Goal: Task Accomplishment & Management: Complete application form

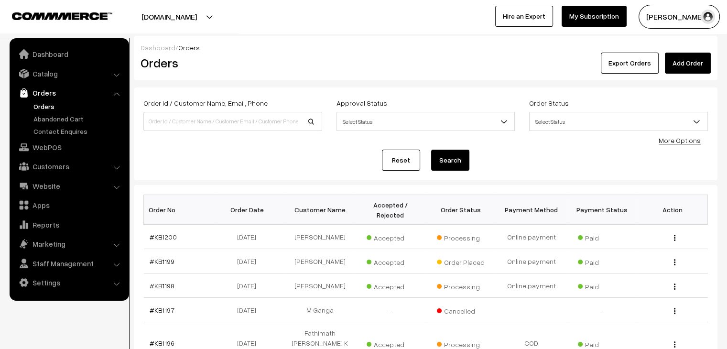
click at [43, 123] on ul "Orders" at bounding box center [69, 118] width 115 height 35
click at [47, 119] on link "Abandoned Cart" at bounding box center [78, 119] width 95 height 10
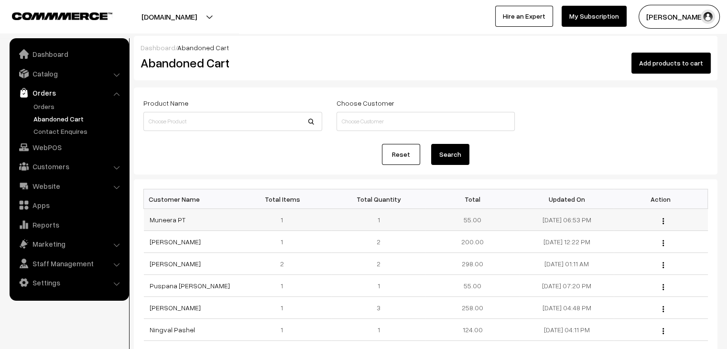
click at [176, 224] on td "Muneera PT" at bounding box center [191, 220] width 94 height 22
click at [174, 220] on link "Muneera PT" at bounding box center [168, 220] width 36 height 8
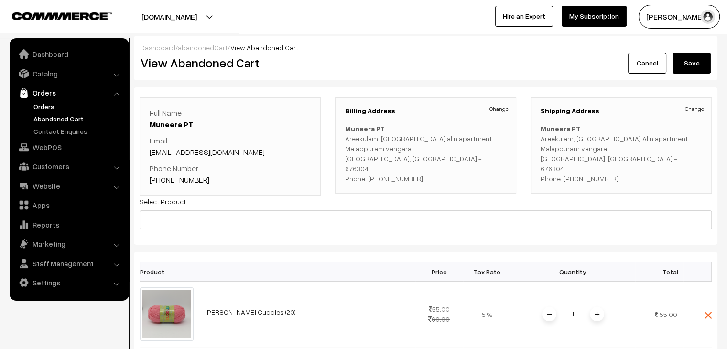
click at [39, 105] on link "Orders" at bounding box center [78, 106] width 95 height 10
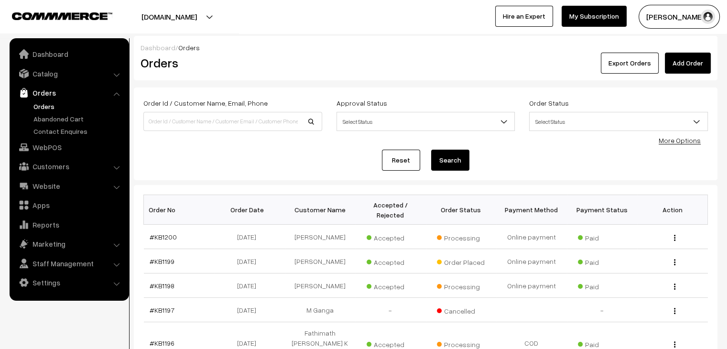
click at [41, 107] on link "Orders" at bounding box center [78, 106] width 95 height 10
click at [698, 67] on link "Add Order" at bounding box center [688, 63] width 46 height 21
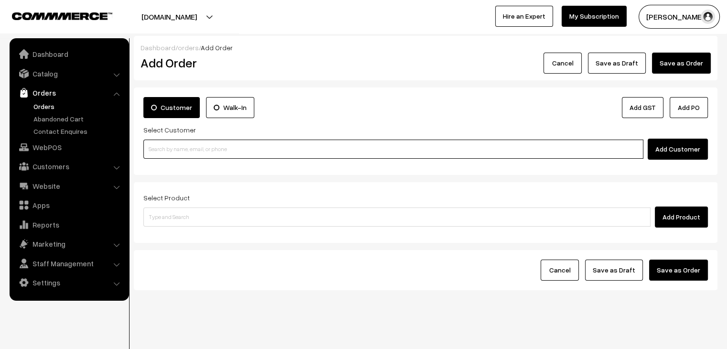
click at [187, 151] on input at bounding box center [393, 149] width 500 height 19
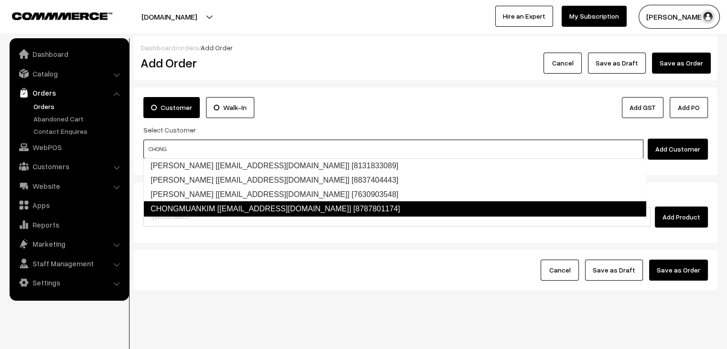
click at [210, 211] on link "CHONGMUANKIM [chongmuankim17@gmail.com] [8787801174]" at bounding box center [394, 208] width 503 height 15
type input "CHONG"
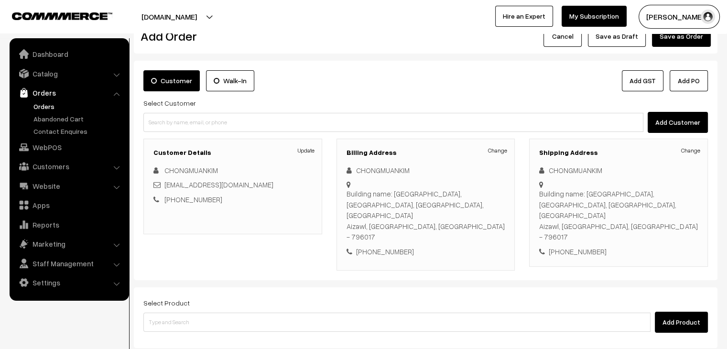
scroll to position [120, 0]
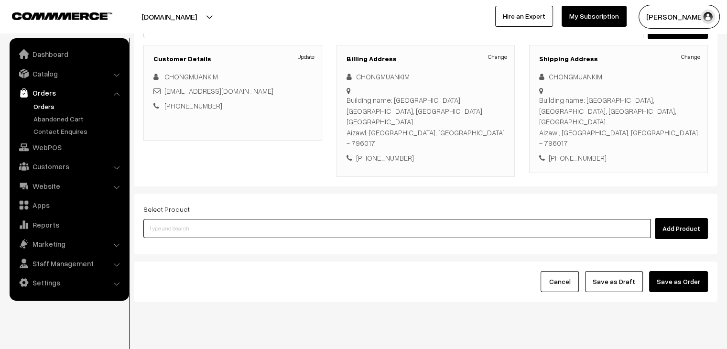
click at [199, 219] on input at bounding box center [396, 228] width 507 height 19
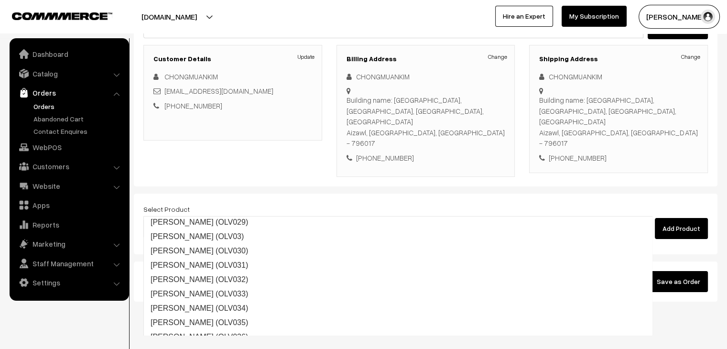
scroll to position [623, 0]
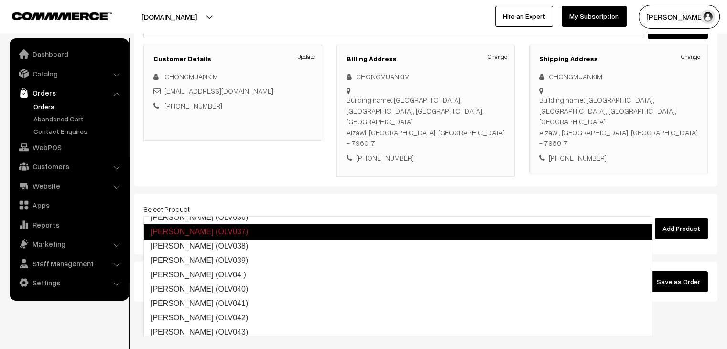
type input "[PERSON_NAME]"
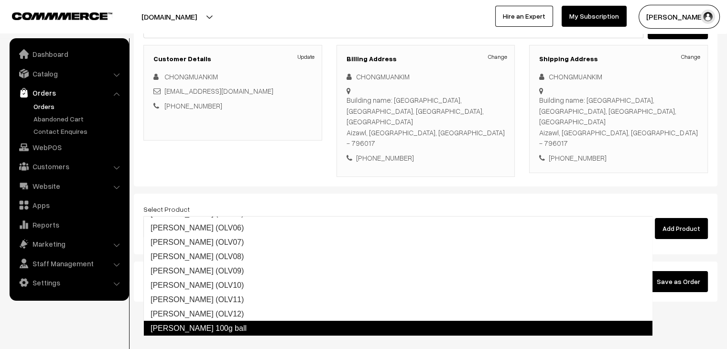
click at [230, 329] on link "[PERSON_NAME] 100g ball" at bounding box center [397, 328] width 509 height 15
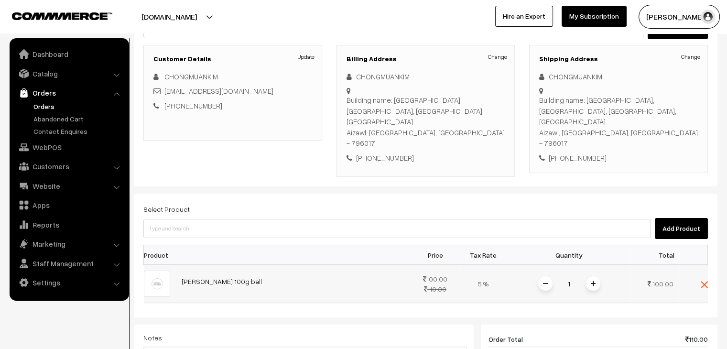
click at [596, 276] on span at bounding box center [593, 283] width 14 height 14
click at [569, 275] on input "3" at bounding box center [569, 283] width 19 height 17
type input "80"
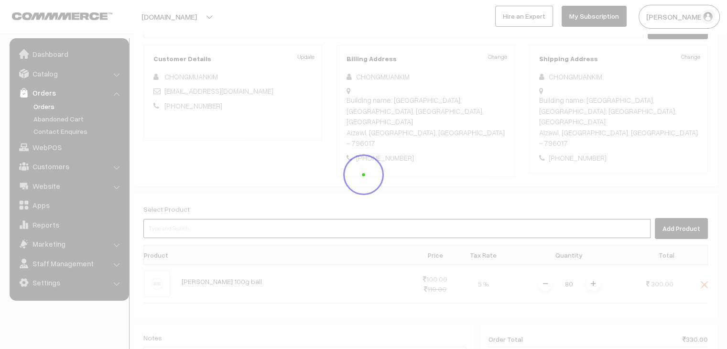
click at [551, 207] on div "Dashboard / orders / Add Order Add Order Cancel Save as Draft Save as Order Sav…" at bounding box center [426, 232] width 584 height 634
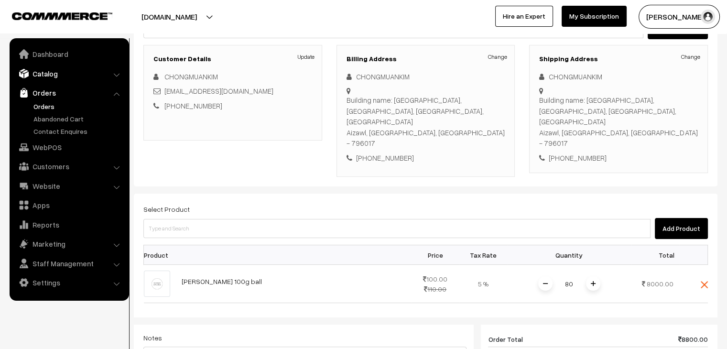
click at [38, 73] on link "Catalog" at bounding box center [69, 73] width 114 height 17
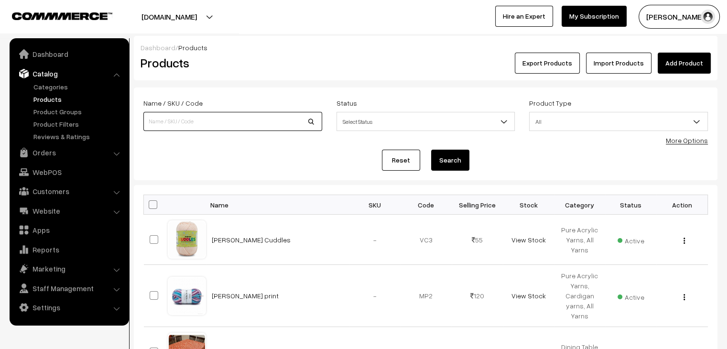
click at [219, 117] on input at bounding box center [232, 121] width 179 height 19
type input "OLIVIA"
click at [431, 150] on button "Search" at bounding box center [450, 160] width 38 height 21
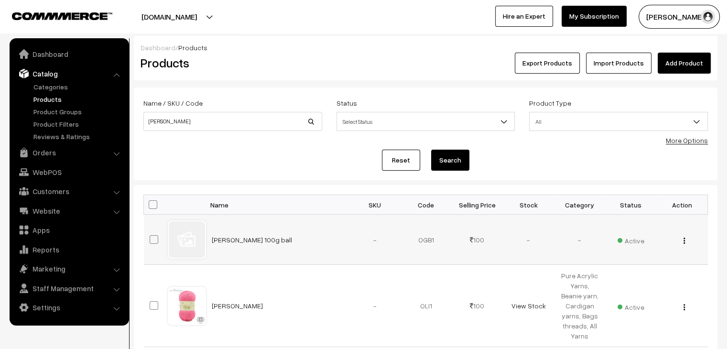
click at [685, 239] on button "button" at bounding box center [684, 241] width 2 height 8
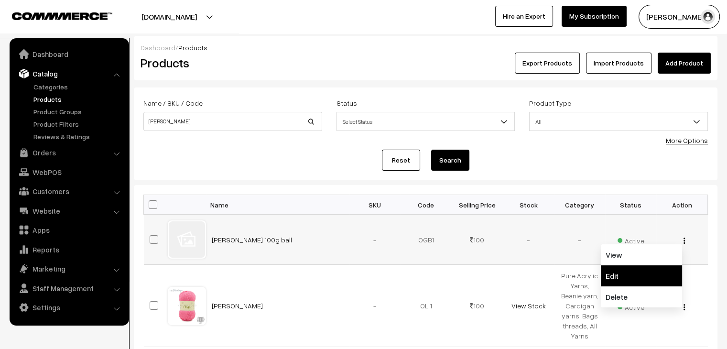
click at [654, 270] on link "Edit" at bounding box center [641, 275] width 81 height 21
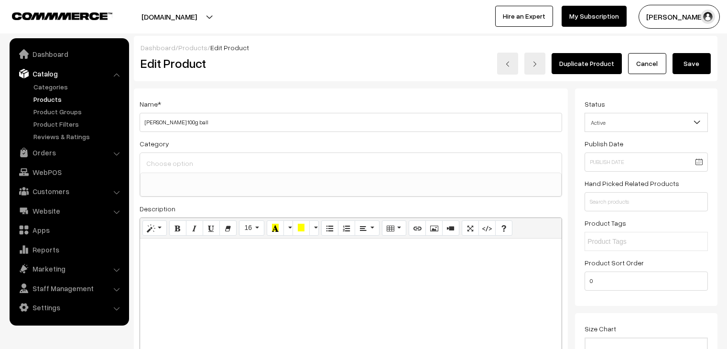
select select
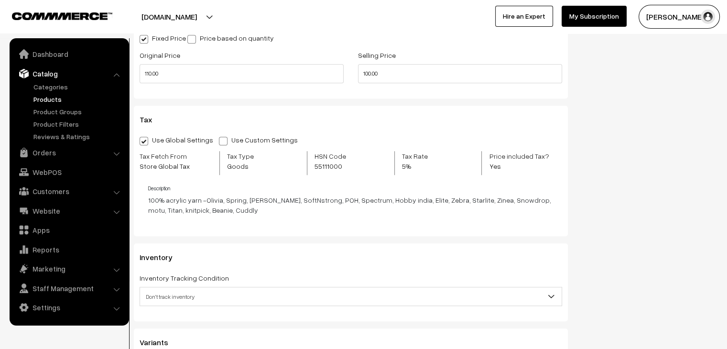
scroll to position [717, 0]
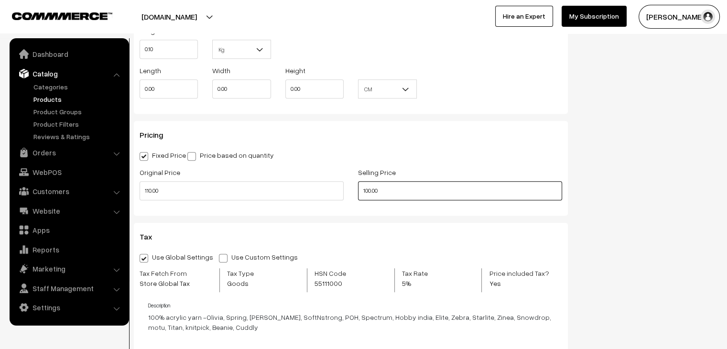
click at [369, 194] on input "100.00" at bounding box center [460, 190] width 204 height 19
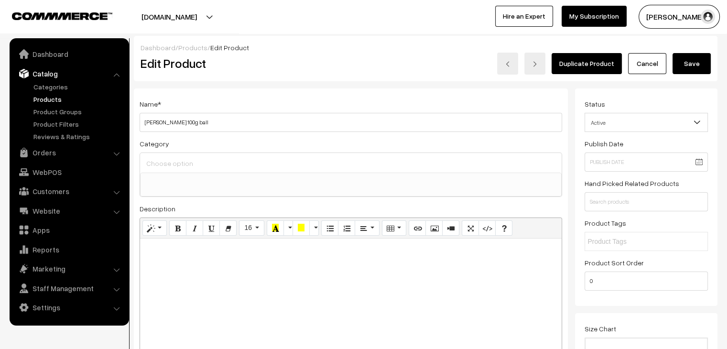
scroll to position [0, 0]
type input "80.00"
click at [685, 68] on button "Save" at bounding box center [692, 63] width 38 height 21
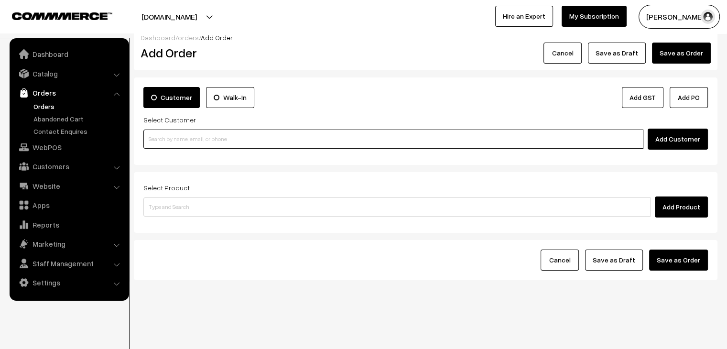
click at [176, 141] on input at bounding box center [393, 139] width 500 height 19
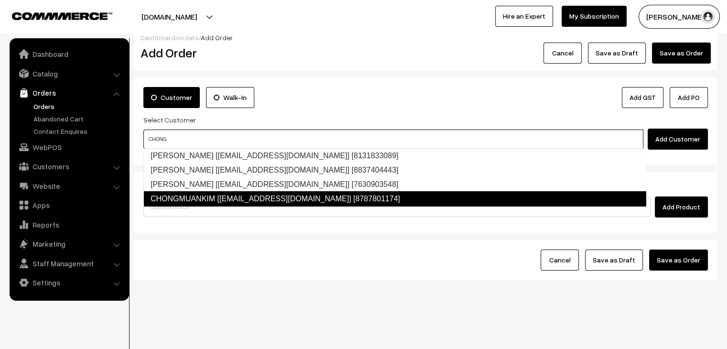
click at [214, 201] on link "CHONGMUANKIM [[EMAIL_ADDRESS][DOMAIN_NAME]] [8787801174]" at bounding box center [394, 198] width 503 height 15
type input "CHONG"
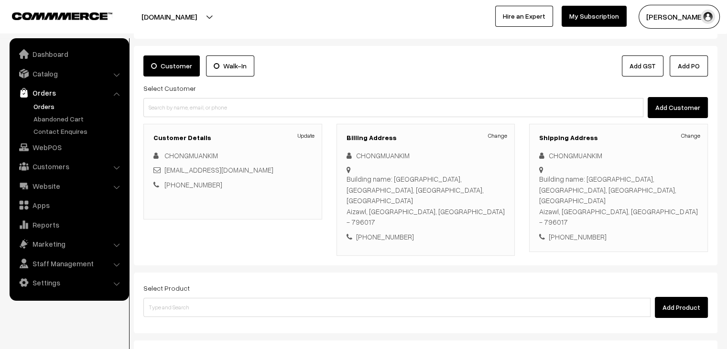
scroll to position [120, 0]
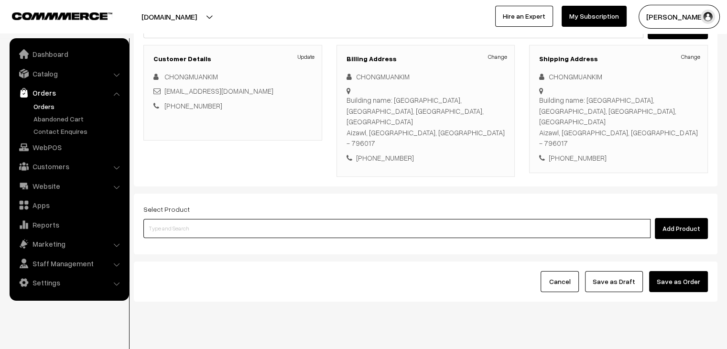
click at [184, 219] on input at bounding box center [396, 228] width 507 height 19
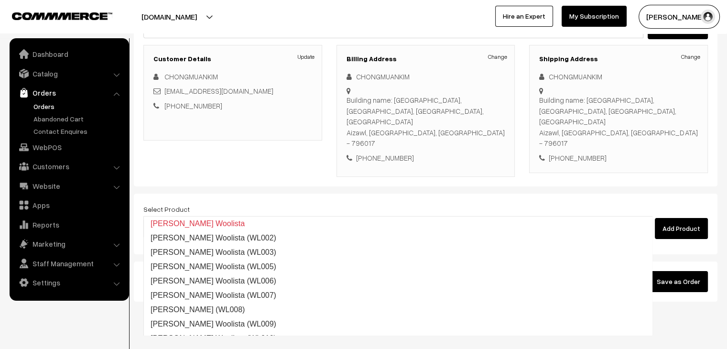
type input "OLIV"
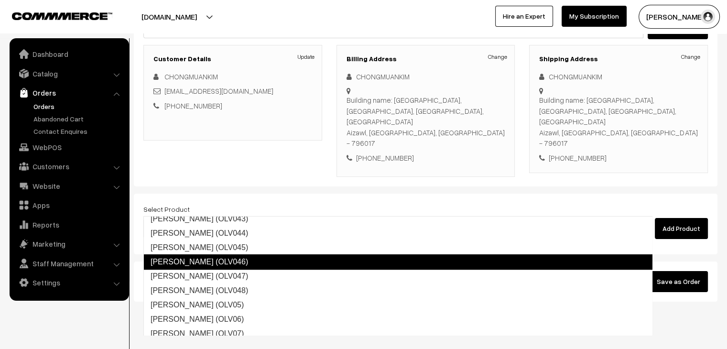
scroll to position [569, 0]
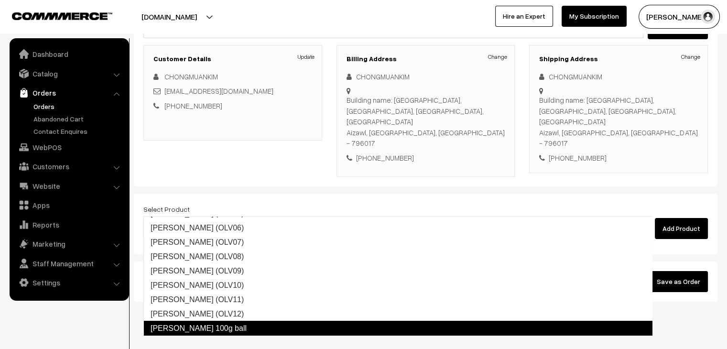
click at [202, 329] on link "[PERSON_NAME] 100g ball" at bounding box center [397, 328] width 509 height 15
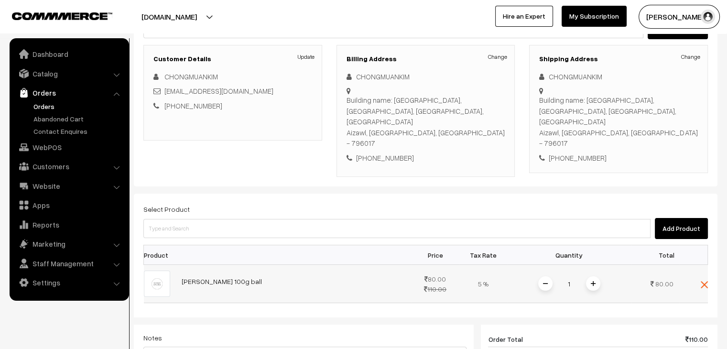
click at [577, 275] on input "1" at bounding box center [569, 283] width 19 height 17
type input "80"
click at [539, 179] on div "Dashboard / orders / Add Order Add Order Cancel Save as Draft Save as Order Sav…" at bounding box center [426, 232] width 584 height 634
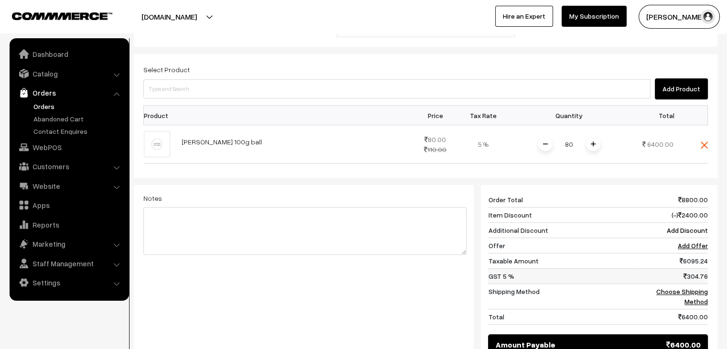
scroll to position [264, 0]
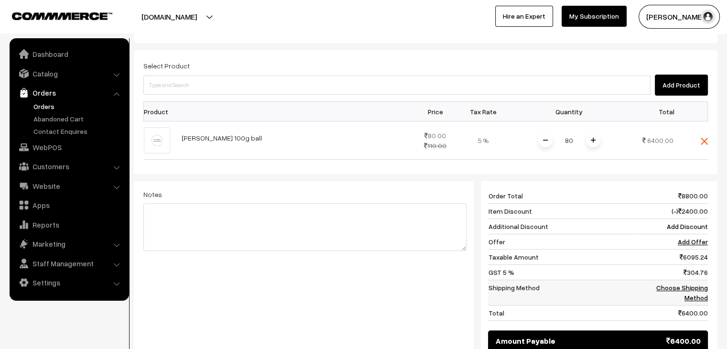
click at [687, 283] on link "Choose Shipping Method" at bounding box center [682, 292] width 52 height 18
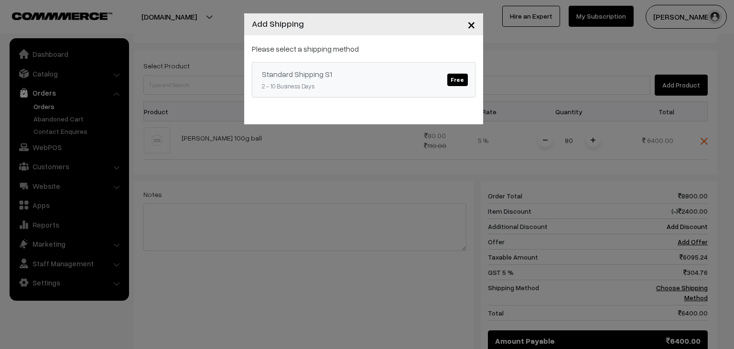
click at [351, 79] on link "Standard Shipping S1 Free 2 - 10 Business Days" at bounding box center [364, 79] width 224 height 35
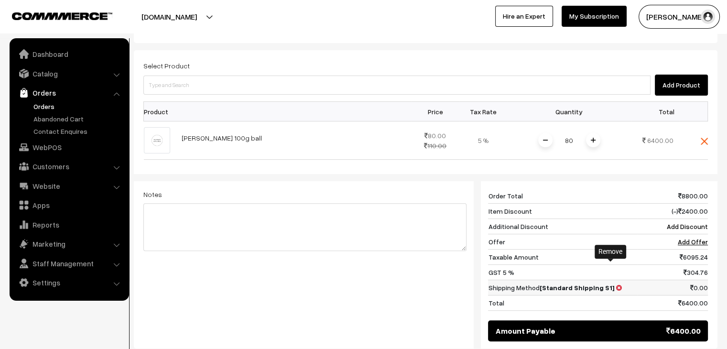
click at [616, 284] on icon at bounding box center [619, 287] width 6 height 7
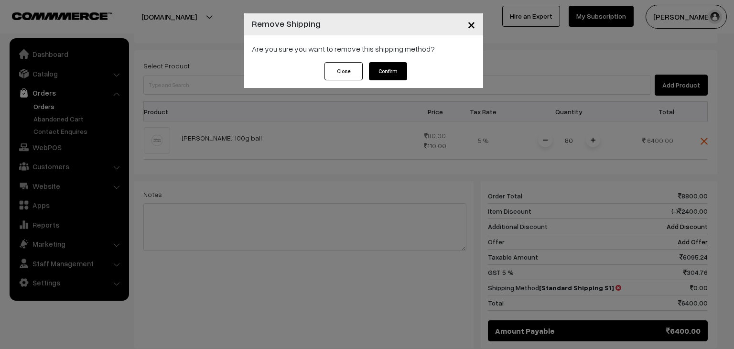
click at [356, 73] on button "Close" at bounding box center [344, 71] width 38 height 18
